Goal: Check status: Check status

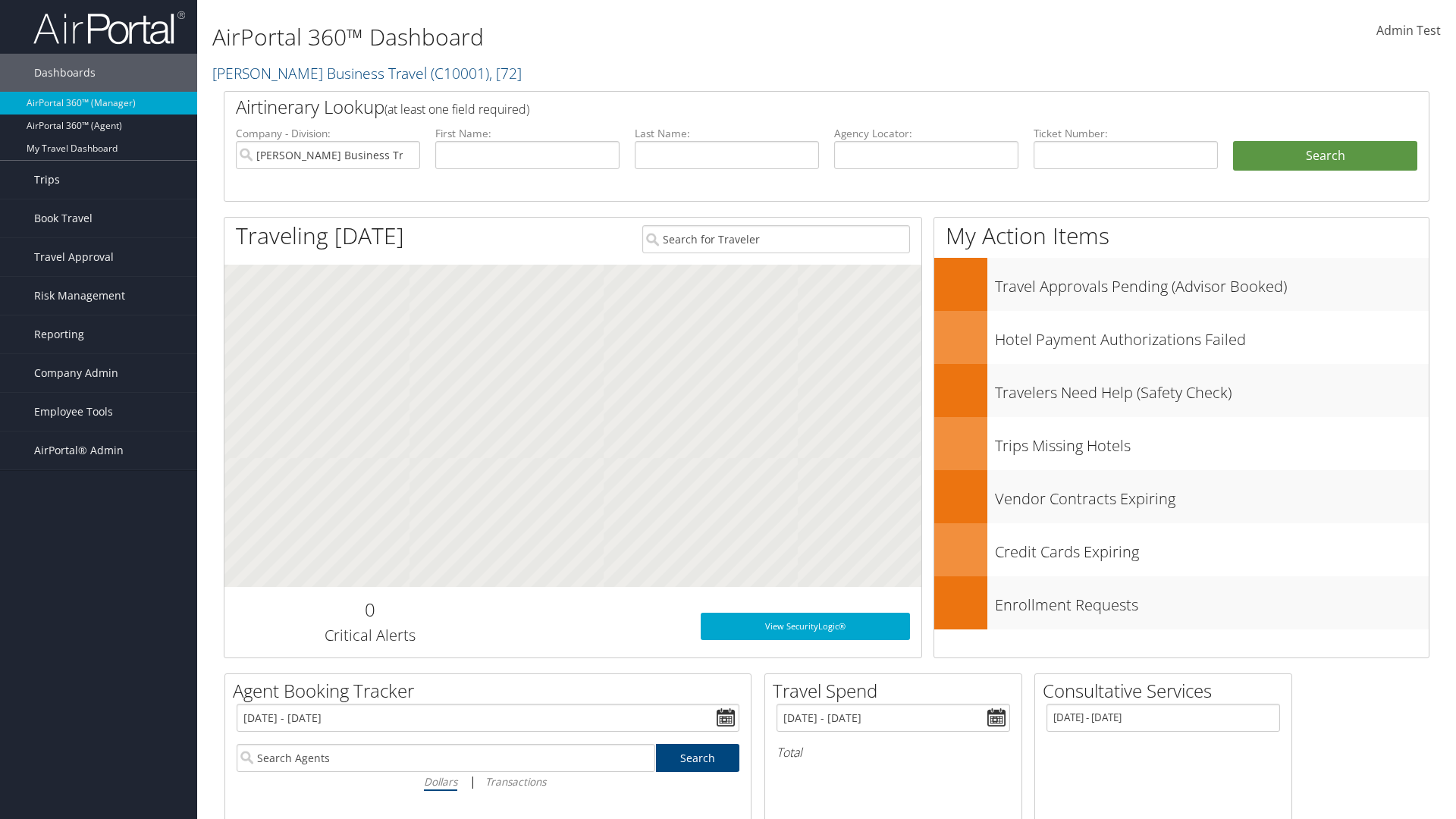
click at [98, 180] on link "Trips" at bounding box center [98, 179] width 198 height 38
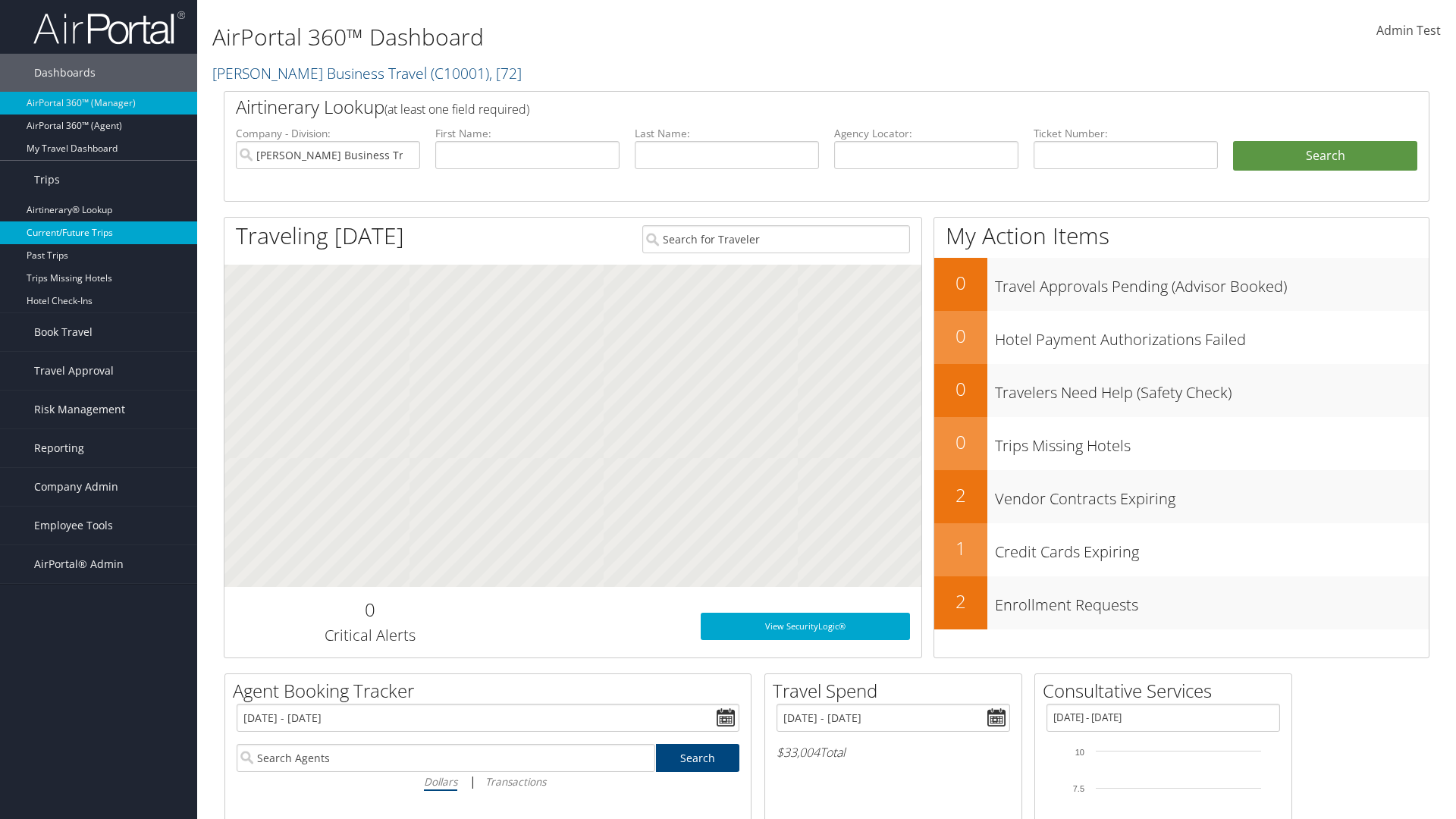
click at [98, 233] on link "Current/Future Trips" at bounding box center [98, 233] width 198 height 23
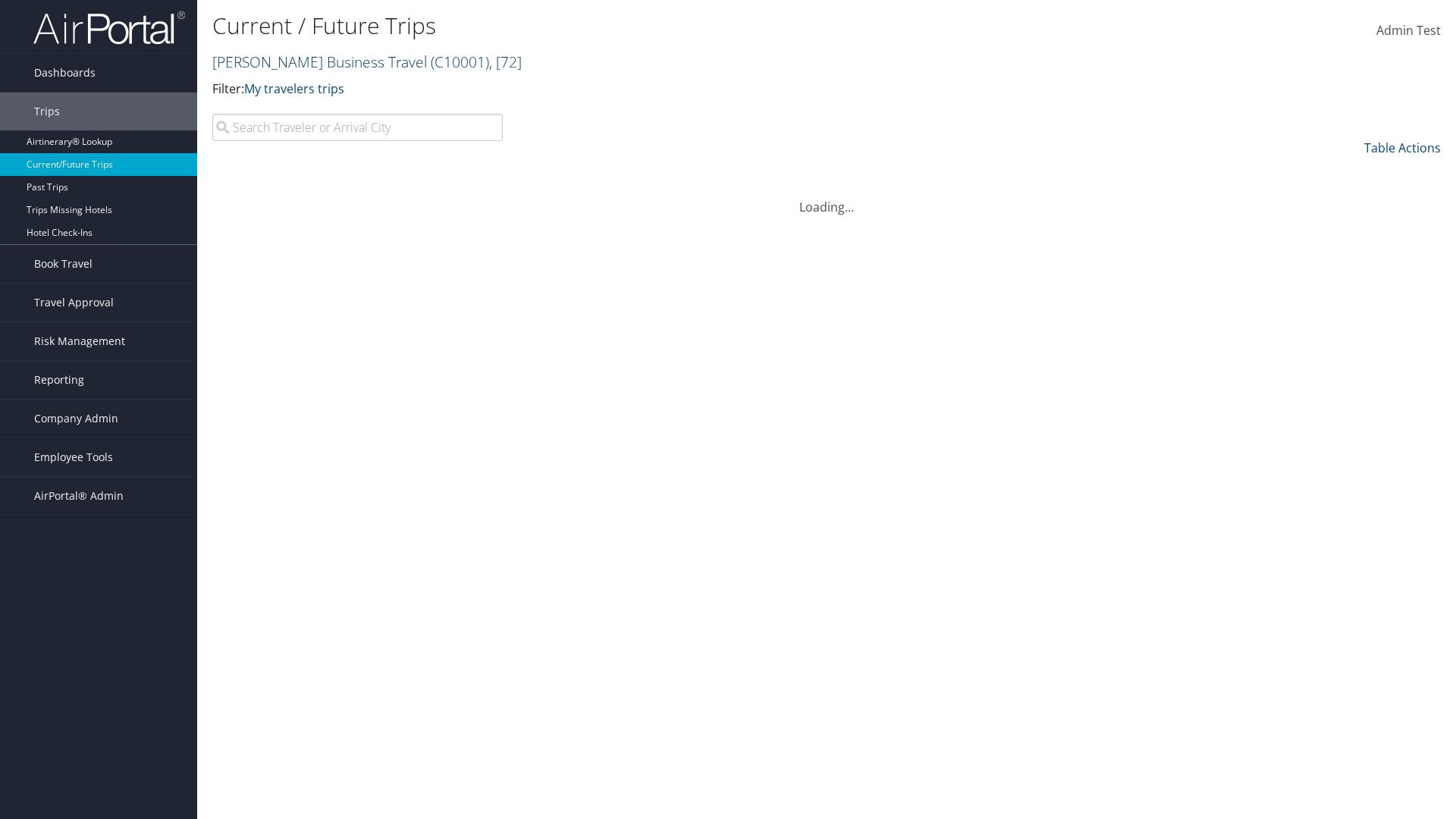
click at [312, 61] on link "[PERSON_NAME] Business Travel ( C10001 ) , [ 72 ]" at bounding box center [367, 61] width 310 height 21
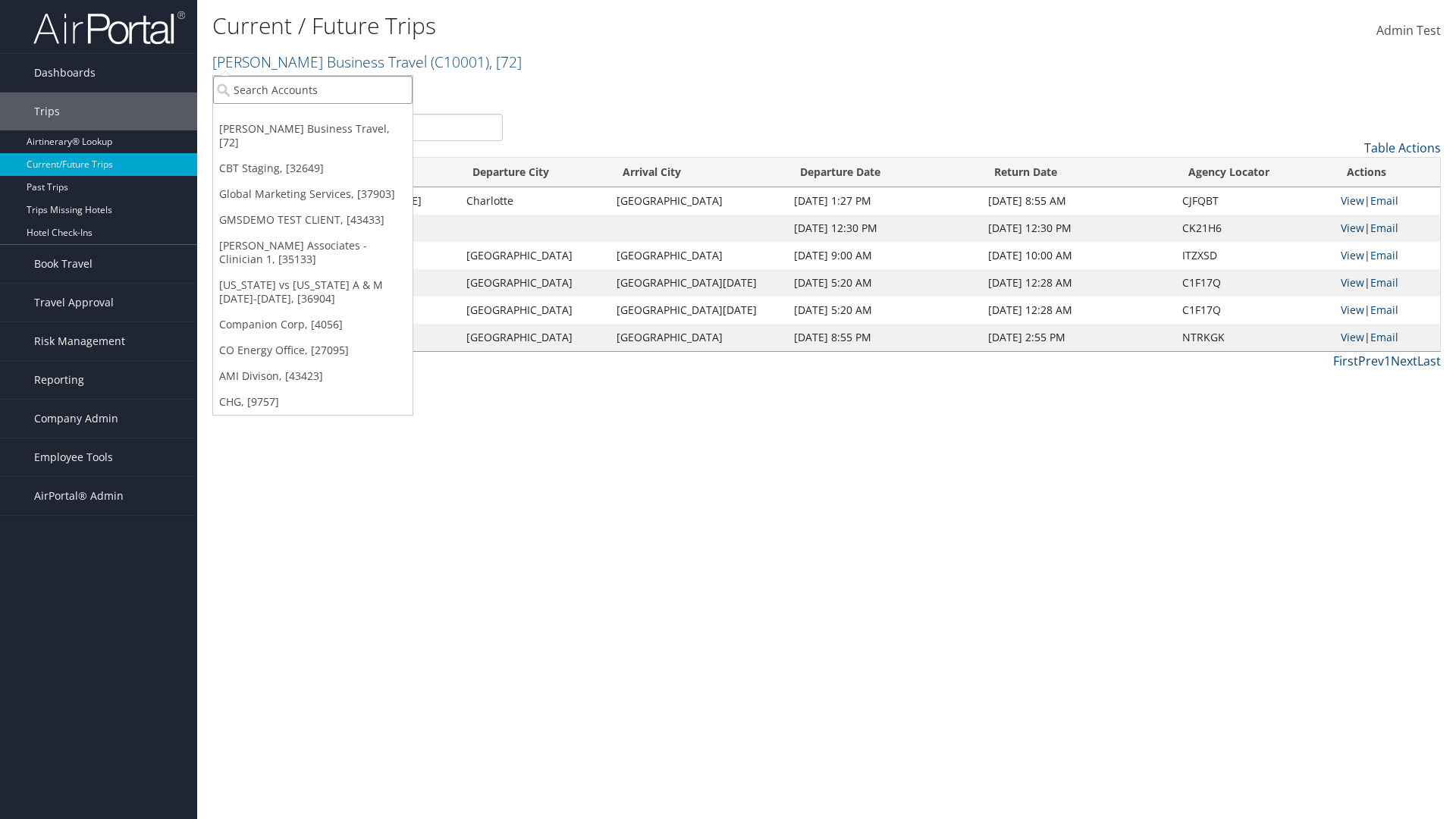
click at [312, 89] on input "search" at bounding box center [312, 90] width 199 height 28
type input "CBTSTG"
click at [312, 118] on div "CBT Staging (CBTSTG), [32649]" at bounding box center [312, 118] width 216 height 14
